Goal: Information Seeking & Learning: Learn about a topic

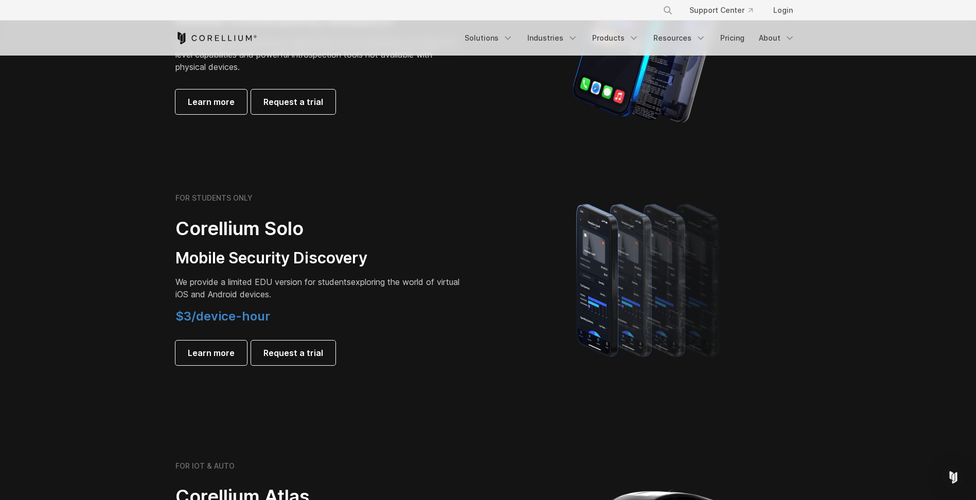
scroll to position [686, 0]
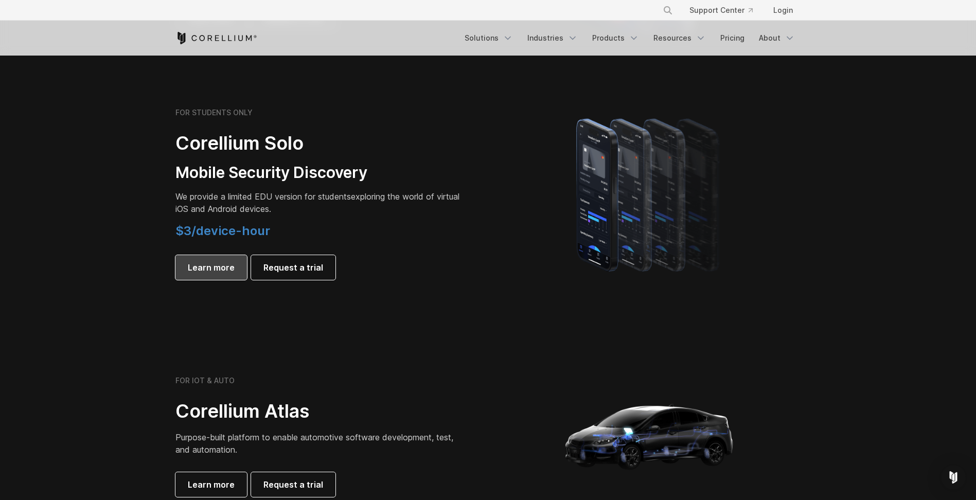
click at [216, 266] on span "Learn more" at bounding box center [211, 267] width 47 height 12
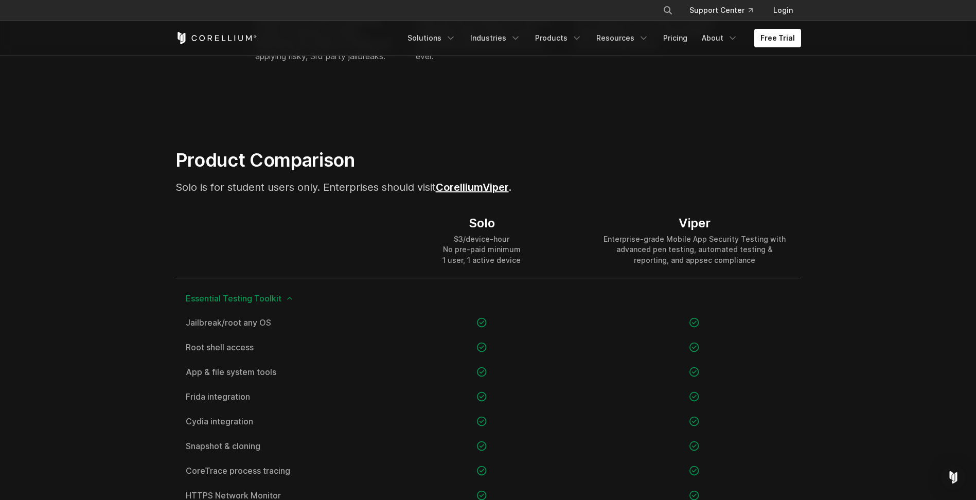
scroll to position [686, 0]
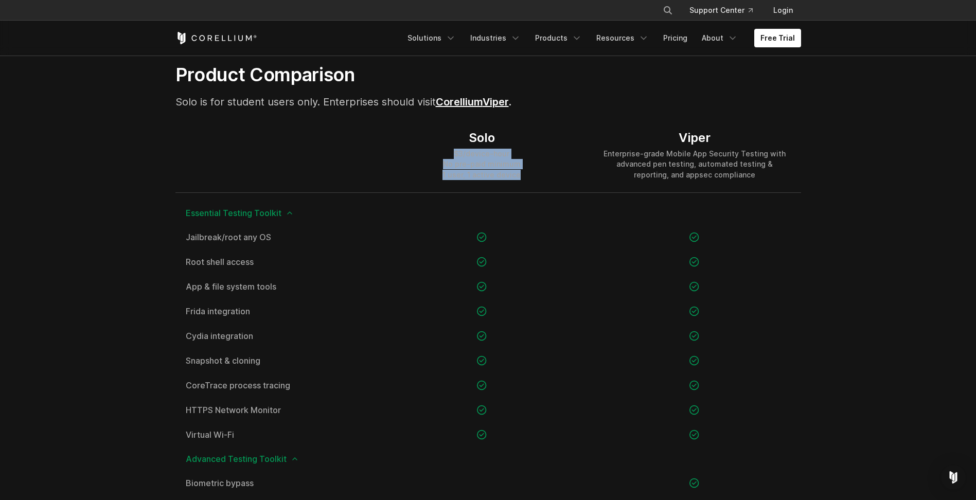
drag, startPoint x: 455, startPoint y: 150, endPoint x: 521, endPoint y: 173, distance: 69.8
click at [521, 173] on div "Solo $3/device-hour No pre-paid minimum 1 user, 1 active device" at bounding box center [481, 155] width 212 height 74
drag, startPoint x: 521, startPoint y: 173, endPoint x: 563, endPoint y: 169, distance: 42.3
click at [563, 169] on div "Solo $3/device-hour No pre-paid minimum 1 user, 1 active device" at bounding box center [481, 155] width 212 height 74
drag, startPoint x: 517, startPoint y: 166, endPoint x: 434, endPoint y: 158, distance: 84.2
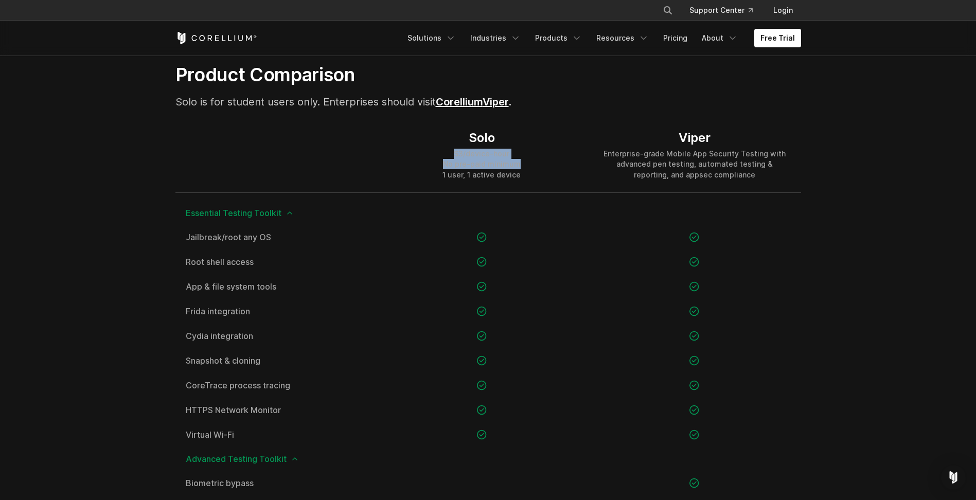
click at [434, 158] on div "Solo $3/device-hour No pre-paid minimum 1 user, 1 active device" at bounding box center [481, 155] width 212 height 74
drag, startPoint x: 434, startPoint y: 158, endPoint x: 517, endPoint y: 167, distance: 84.3
click at [517, 167] on div "$3/device-hour No pre-paid minimum 1 user, 1 active device" at bounding box center [481, 164] width 78 height 31
drag, startPoint x: 523, startPoint y: 165, endPoint x: 443, endPoint y: 165, distance: 79.2
click at [443, 165] on div "Solo $3/device-hour No pre-paid minimum 1 user, 1 active device" at bounding box center [481, 155] width 212 height 74
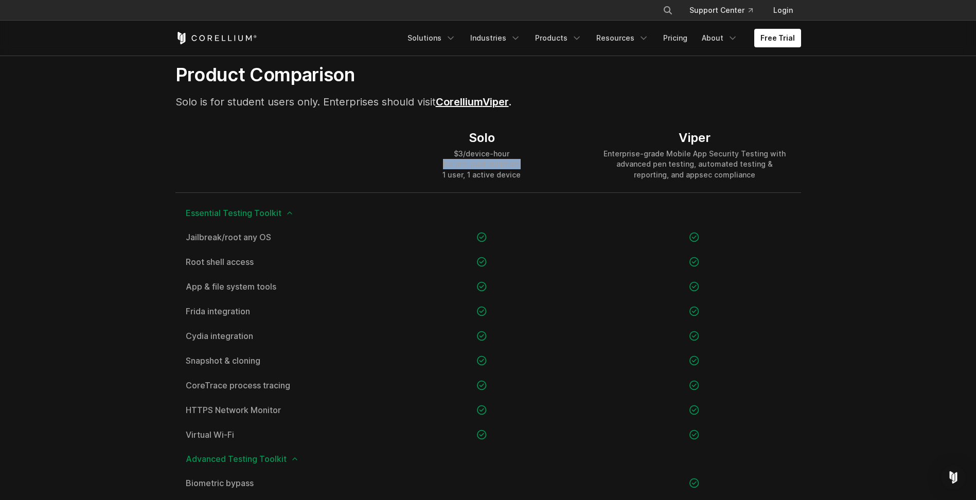
drag, startPoint x: 443, startPoint y: 165, endPoint x: 523, endPoint y: 163, distance: 79.3
click at [523, 163] on div "Solo $3/device-hour No pre-paid minimum 1 user, 1 active device" at bounding box center [481, 155] width 212 height 74
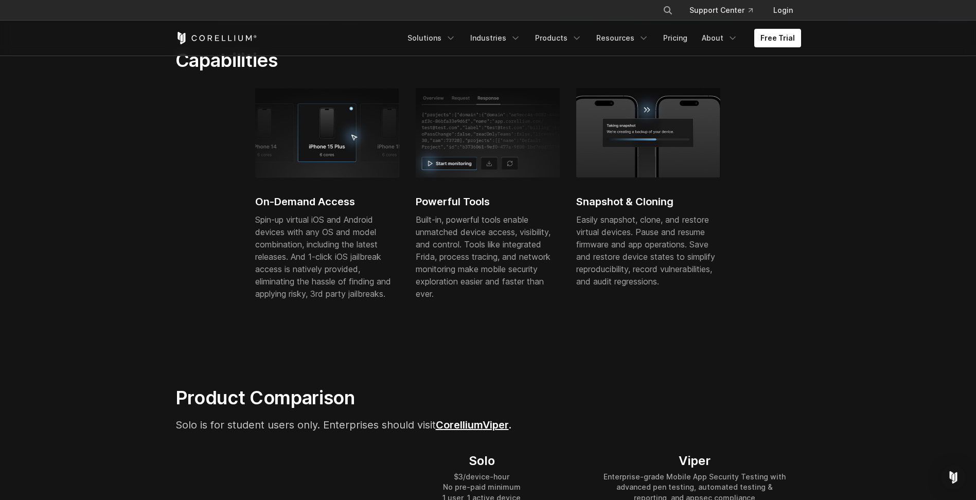
scroll to position [343, 0]
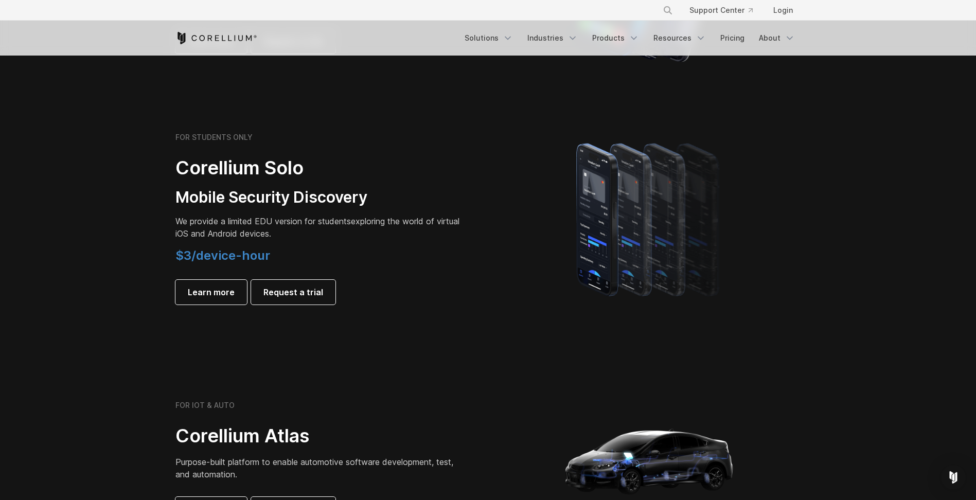
scroll to position [514, 0]
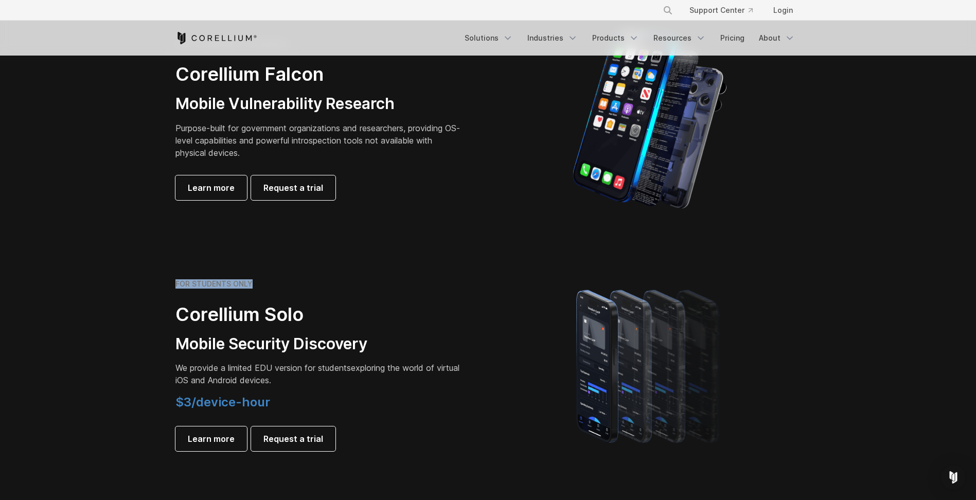
drag, startPoint x: 265, startPoint y: 280, endPoint x: 167, endPoint y: 278, distance: 98.8
click at [167, 278] on div "FOR STUDENTS ONLY Corellium Solo Mobile Security Discovery We provide a limited…" at bounding box center [488, 365] width 646 height 180
click at [331, 273] on section "FOR STUDENTS ONLY Corellium Solo Mobile Security Discovery We provide a limited…" at bounding box center [488, 365] width 976 height 246
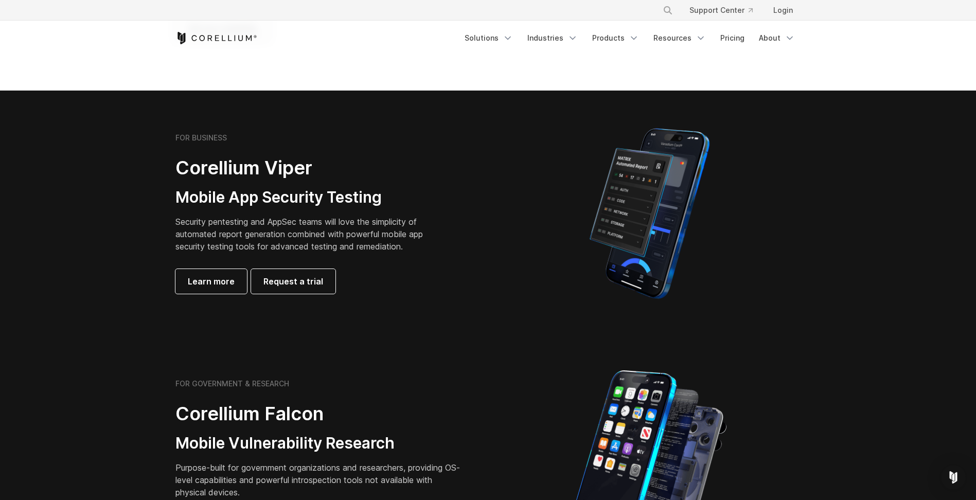
scroll to position [171, 0]
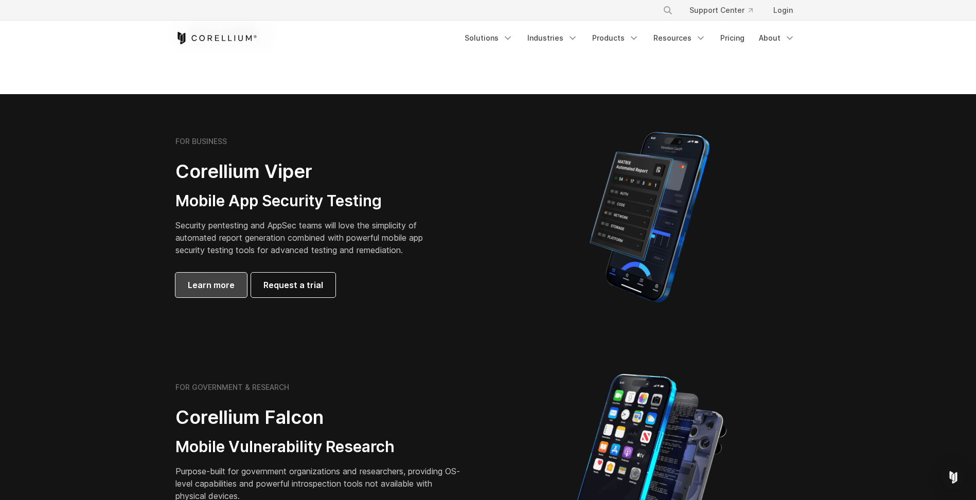
click at [201, 280] on span "Learn more" at bounding box center [211, 285] width 47 height 12
